Goal: Navigation & Orientation: Find specific page/section

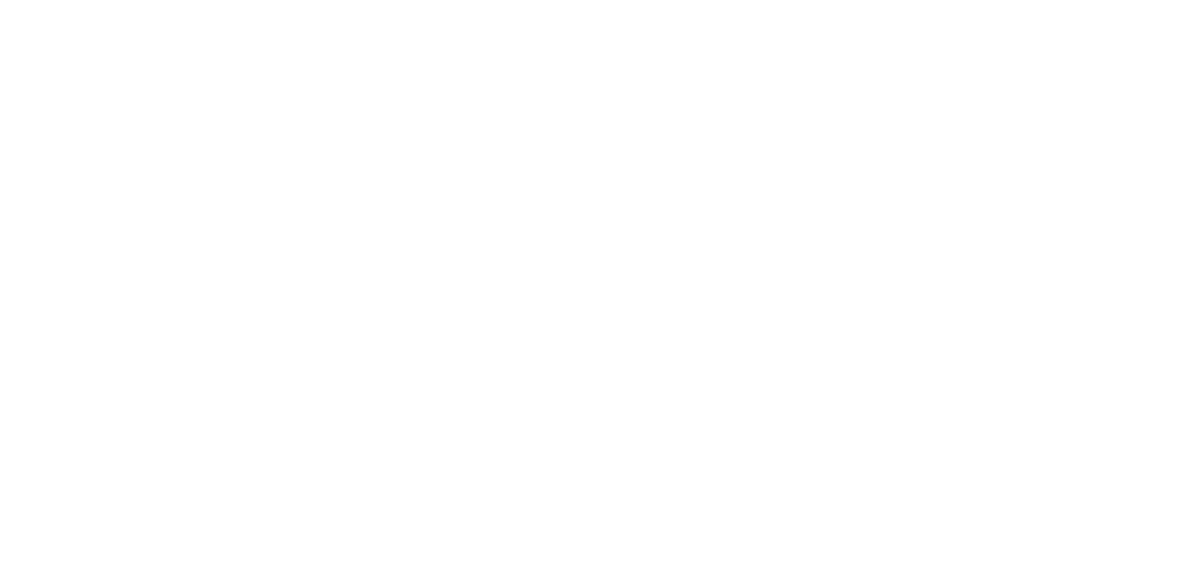
click at [135, 0] on html at bounding box center [601, 0] width 1202 height 0
click at [874, 0] on html at bounding box center [601, 0] width 1202 height 0
click at [877, 0] on html at bounding box center [601, 0] width 1202 height 0
click at [627, 0] on html at bounding box center [601, 0] width 1202 height 0
